Goal: Task Accomplishment & Management: Manage account settings

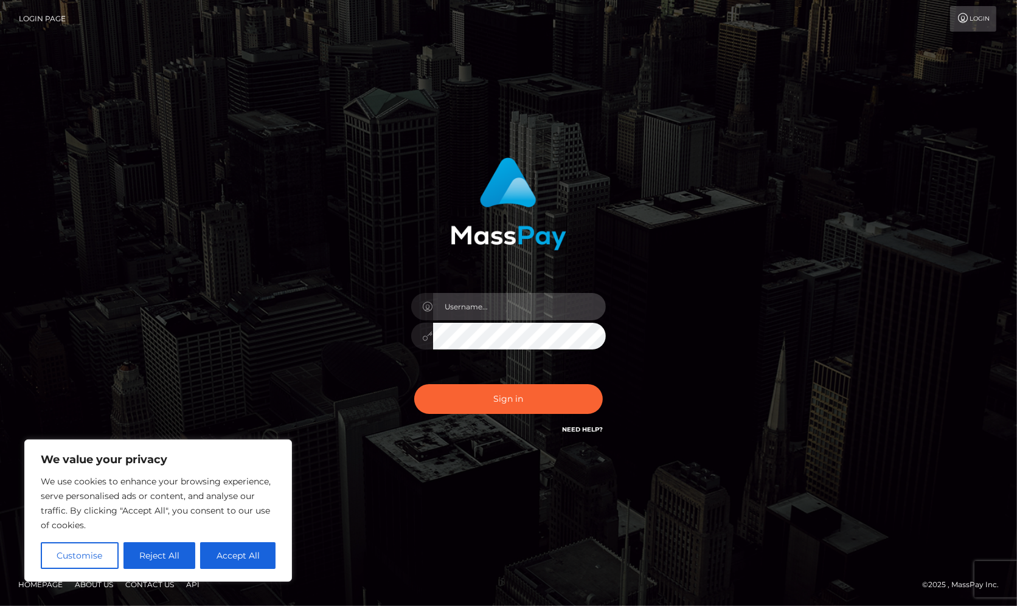
click at [510, 308] on input "text" at bounding box center [519, 306] width 173 height 27
type input "[PERSON_NAME].Silversocial"
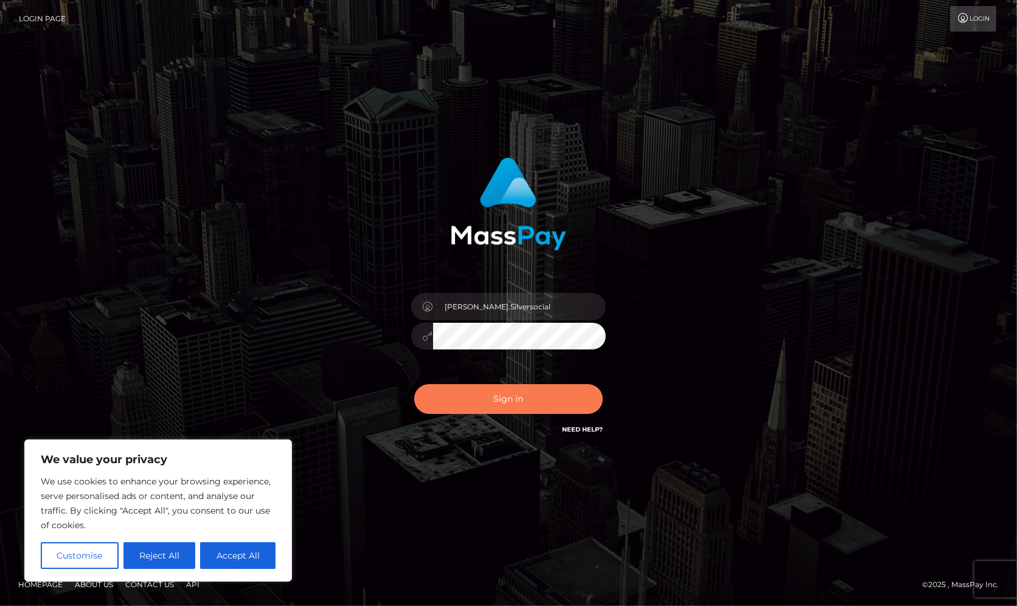
click at [519, 406] on button "Sign in" at bounding box center [508, 399] width 188 height 30
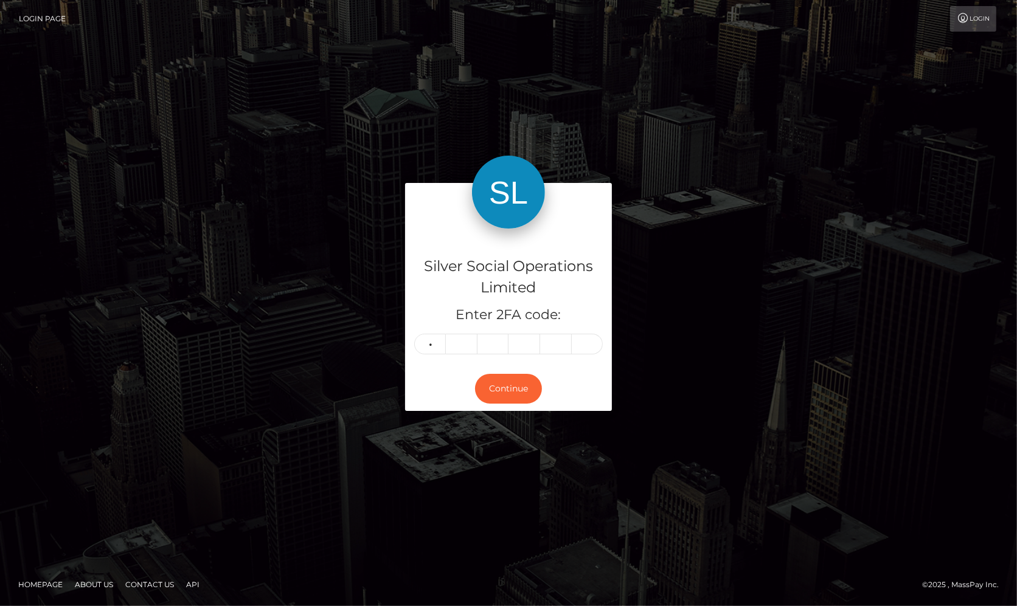
type input "6"
type input "7"
type input "9"
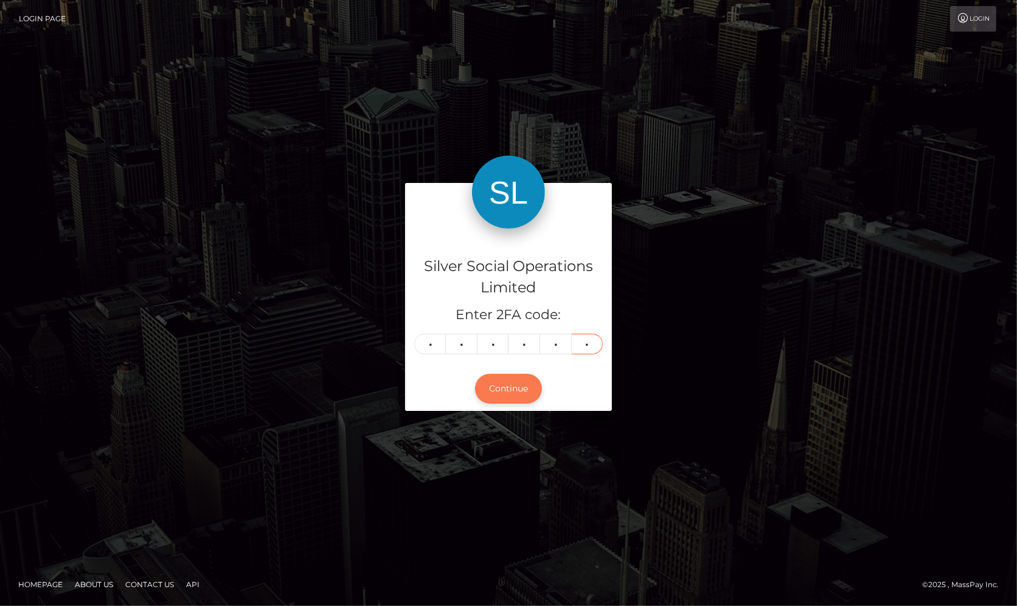
type input "2"
click at [513, 392] on button "Continue" at bounding box center [508, 389] width 67 height 30
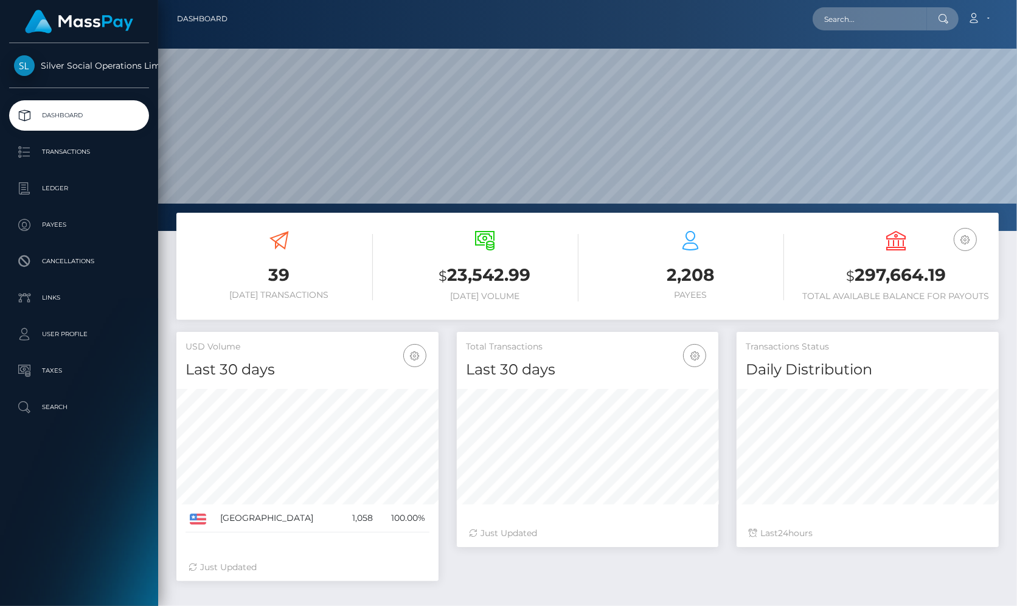
scroll to position [215, 261]
click at [866, 275] on h3 "$ 297,664.19" at bounding box center [895, 275] width 187 height 25
copy h3 "297,664.19"
